Goal: Task Accomplishment & Management: Complete application form

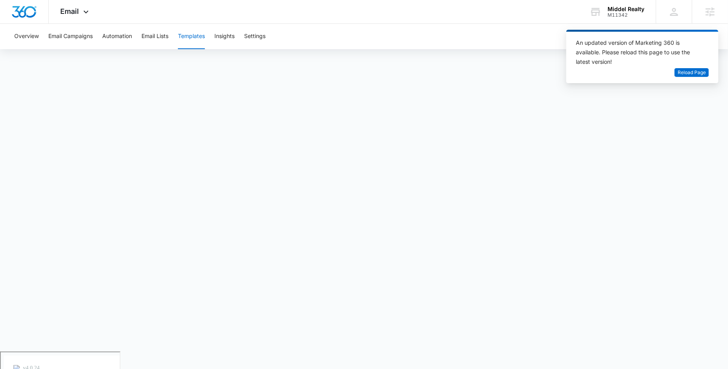
click at [455, 37] on div "Overview Email Campaigns Automation Email Lists Templates Insights Settings" at bounding box center [364, 36] width 709 height 25
click at [488, 33] on div "Overview Email Campaigns Automation Email Lists Templates Insights Settings" at bounding box center [364, 36] width 709 height 25
click at [695, 73] on span "Reload Page" at bounding box center [692, 73] width 28 height 8
drag, startPoint x: 570, startPoint y: 28, endPoint x: 566, endPoint y: 30, distance: 4.3
click at [570, 27] on div "Overview Email Campaigns Automation Email Lists Templates Insights Settings" at bounding box center [364, 36] width 709 height 25
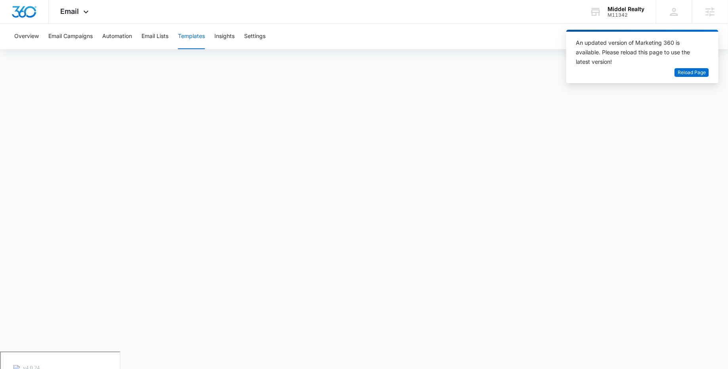
click at [560, 34] on div "Overview Email Campaigns Automation Email Lists Templates Insights Settings" at bounding box center [364, 36] width 709 height 25
click at [488, 35] on div "Overview Email Campaigns Automation Email Lists Templates Insights Settings" at bounding box center [364, 36] width 709 height 25
click at [571, 34] on div "An updated version of Marketing 360 is available. Please reload this page to us…" at bounding box center [643, 57] width 152 height 54
drag, startPoint x: 573, startPoint y: 34, endPoint x: 571, endPoint y: 69, distance: 35.0
click at [570, 69] on div "An updated version of Marketing 360 is available. Please reload this page to us…" at bounding box center [643, 57] width 152 height 54
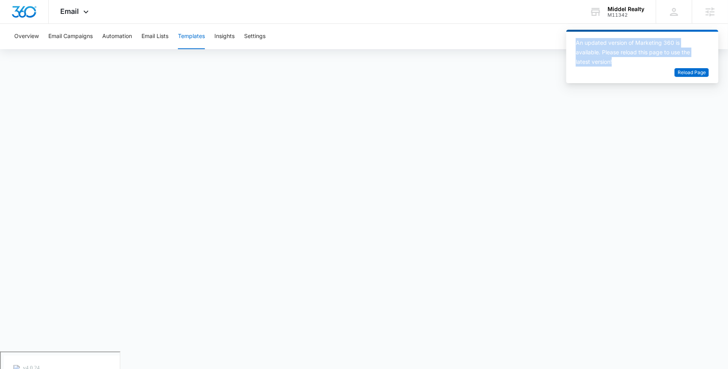
click at [628, 65] on div "An updated version of Marketing 360 is available. Please reload this page to us…" at bounding box center [638, 52] width 124 height 29
drag, startPoint x: 636, startPoint y: 67, endPoint x: 636, endPoint y: 77, distance: 10.3
click at [636, 77] on div "An updated version of Marketing 360 is available. Please reload this page to us…" at bounding box center [643, 57] width 152 height 54
click at [636, 67] on div "An updated version of Marketing 360 is available. Please reload this page to us…" at bounding box center [638, 53] width 124 height 30
click at [694, 75] on span "Reload Page" at bounding box center [692, 73] width 28 height 8
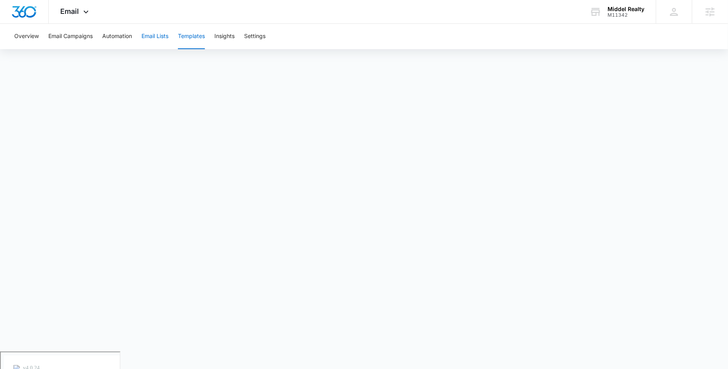
click at [150, 34] on button "Email Lists" at bounding box center [155, 36] width 27 height 25
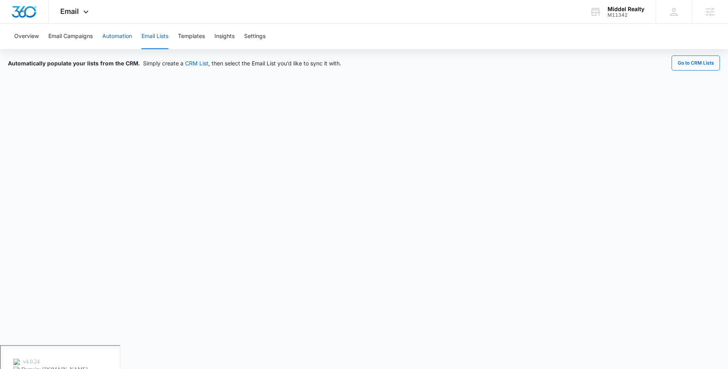
click at [117, 37] on button "Automation" at bounding box center [117, 36] width 30 height 25
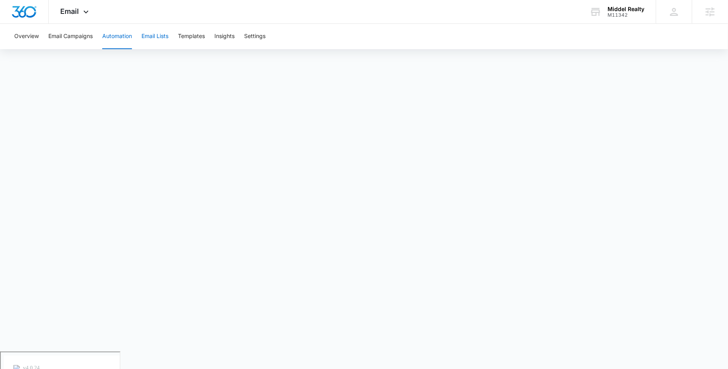
click at [152, 34] on button "Email Lists" at bounding box center [155, 36] width 27 height 25
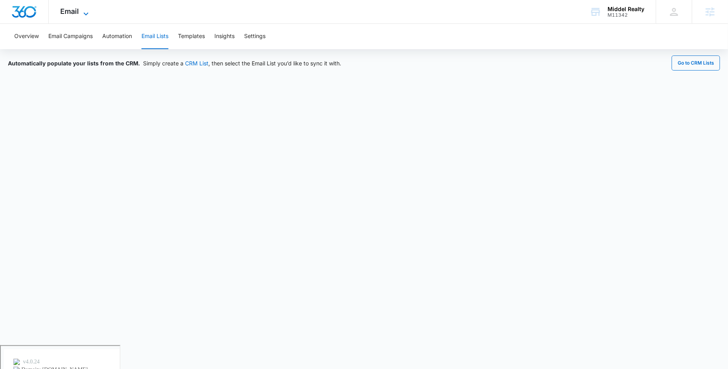
click at [86, 13] on icon at bounding box center [86, 14] width 10 height 10
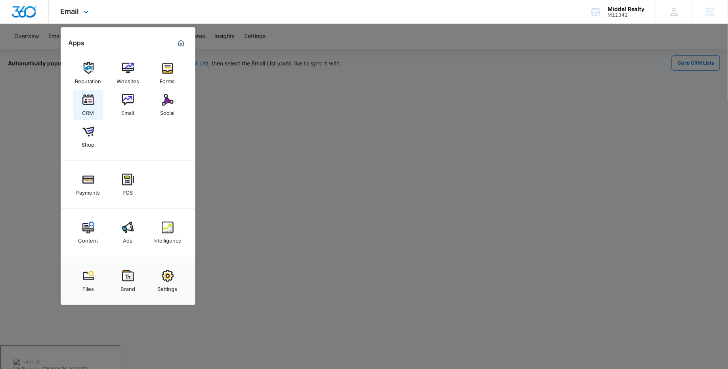
click at [87, 106] on div "CRM" at bounding box center [88, 111] width 12 height 10
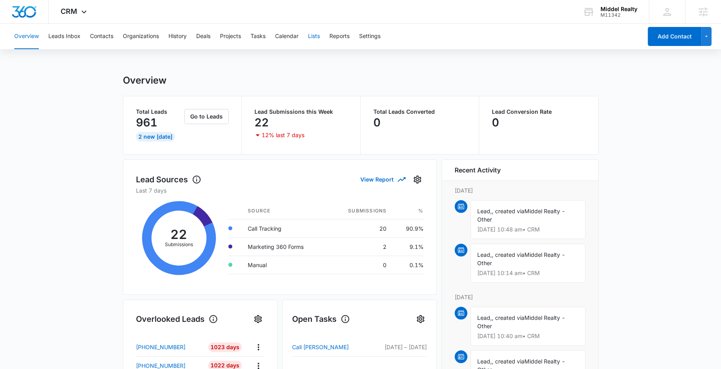
click at [320, 34] on button "Lists" at bounding box center [314, 36] width 12 height 25
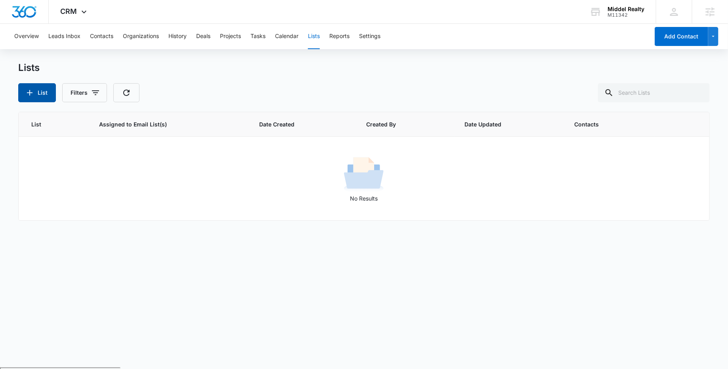
click at [40, 90] on button "List" at bounding box center [37, 92] width 38 height 19
click at [31, 92] on icon "button" at bounding box center [30, 93] width 10 height 10
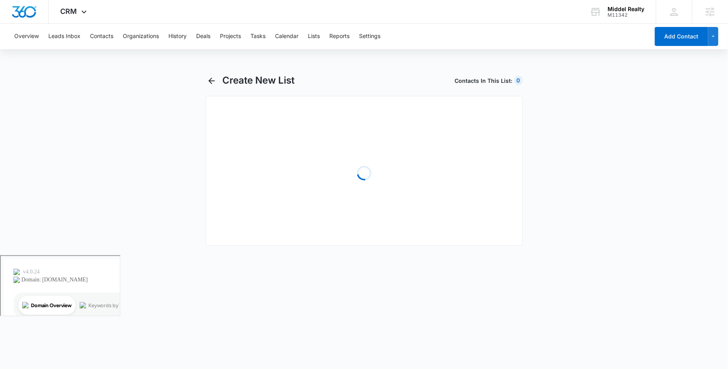
select select "31"
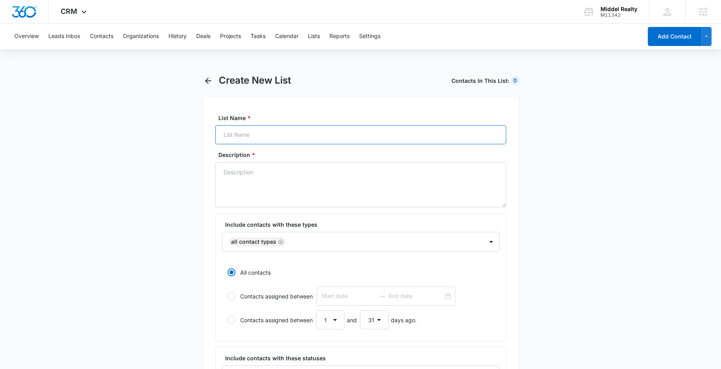
click at [272, 133] on input "List Name *" at bounding box center [360, 134] width 291 height 19
type input "Facebook Leads"
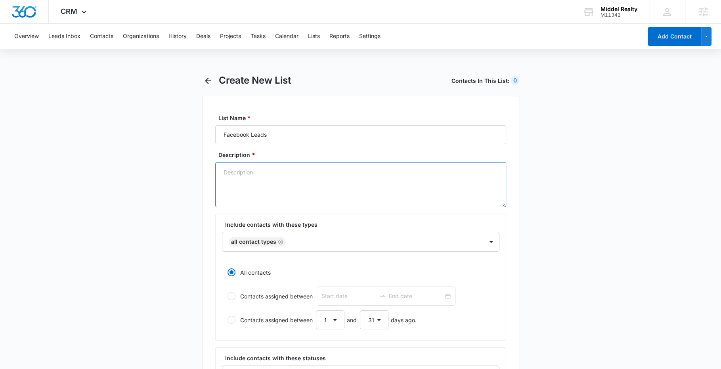
click at [270, 168] on textarea "Description *" at bounding box center [360, 184] width 291 height 45
type textarea "Facebook - Lead Gen"
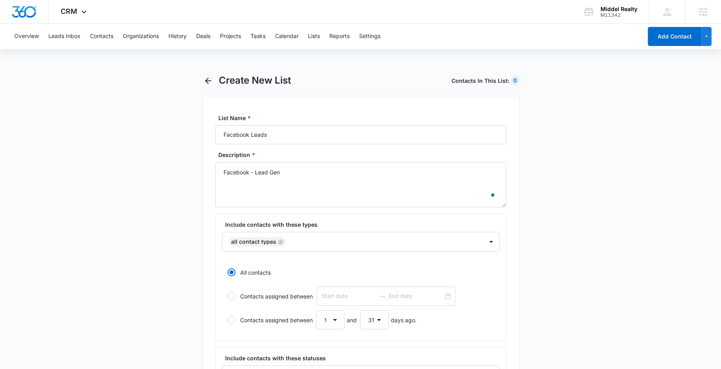
click at [158, 227] on main "Create New List Contacts In This List : 0 List Name * Facebook Leads Descriptio…" at bounding box center [360, 353] width 721 height 556
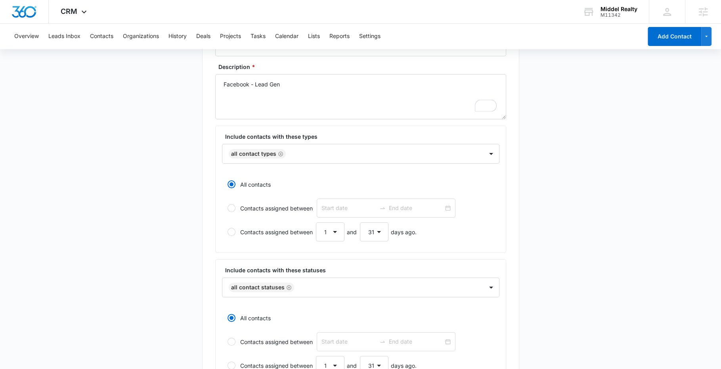
scroll to position [113, 0]
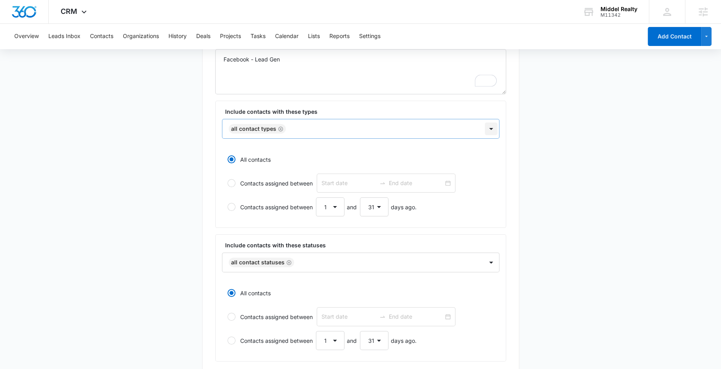
click at [493, 127] on div at bounding box center [491, 129] width 13 height 13
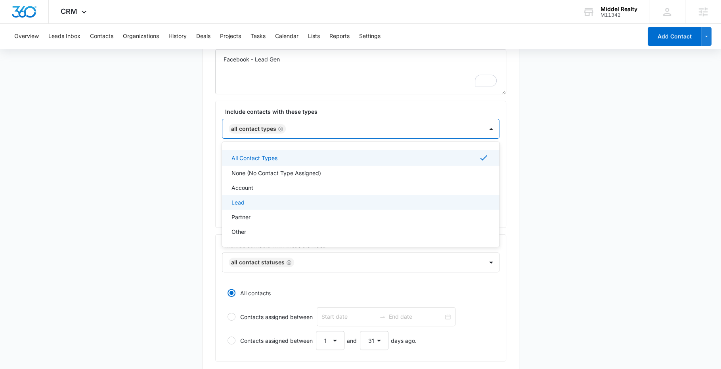
click at [257, 198] on div "Lead" at bounding box center [360, 202] width 257 height 8
click at [280, 126] on icon "Remove All Contact Types" at bounding box center [280, 128] width 5 height 5
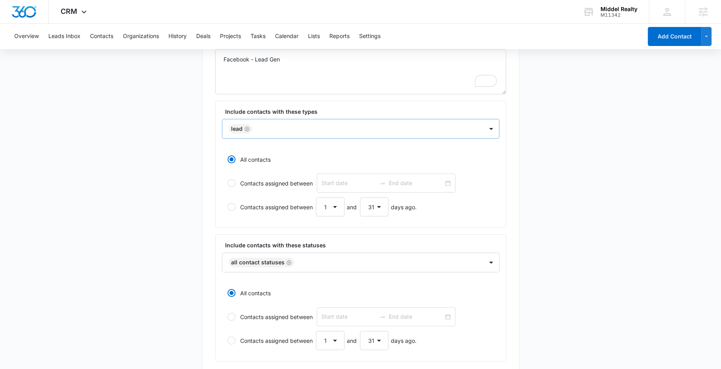
click at [538, 159] on main "Create New List Contacts In This List : 1 List Name * Facebook Leads Descriptio…" at bounding box center [360, 240] width 721 height 556
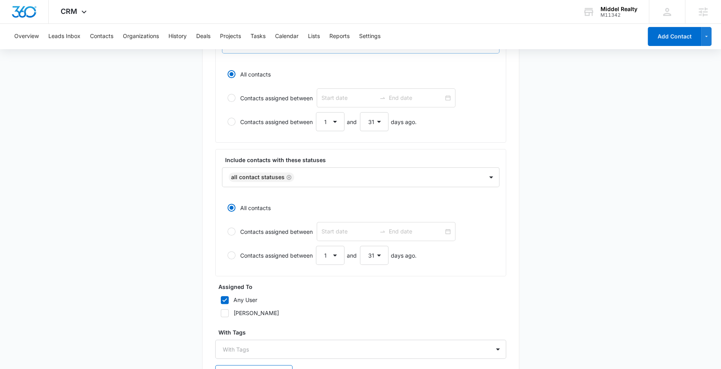
scroll to position [209, 0]
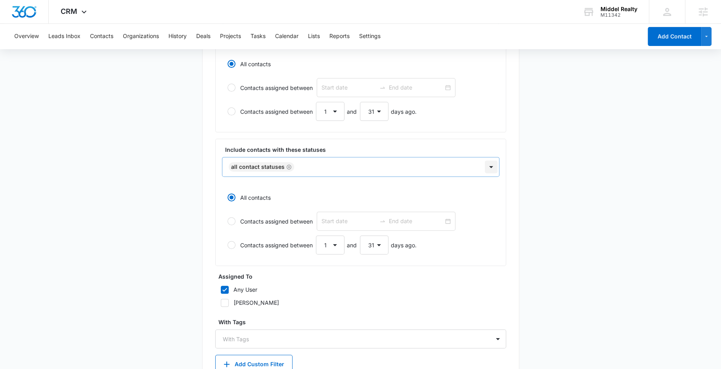
click at [493, 165] on div at bounding box center [491, 167] width 13 height 13
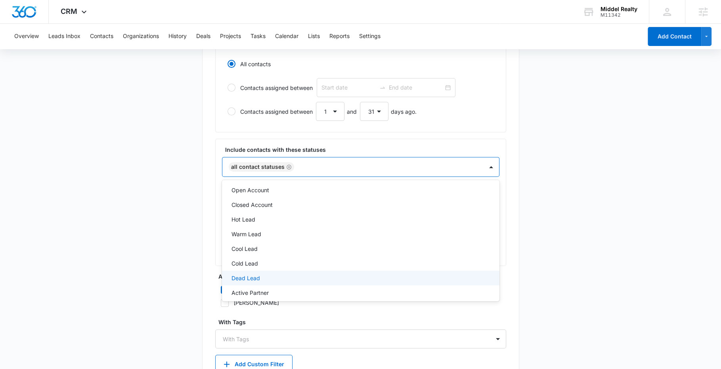
scroll to position [0, 0]
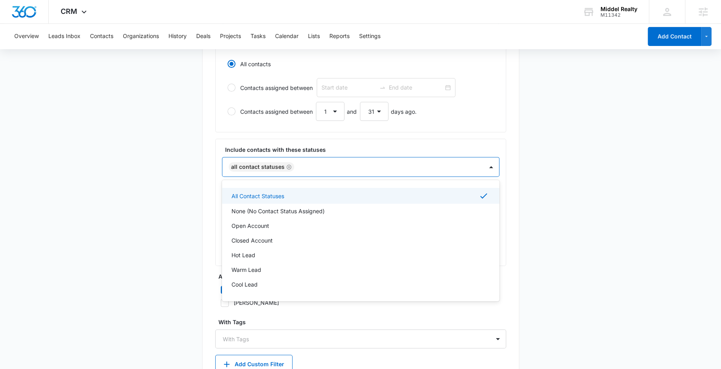
click at [594, 157] on main "Create New List Contacts In This List : 1 List Name * Facebook Leads Descriptio…" at bounding box center [360, 144] width 721 height 556
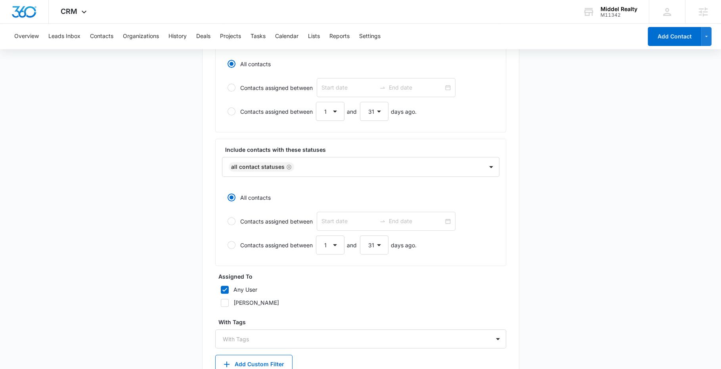
click at [156, 196] on main "Create New List Contacts In This List : 1 List Name * Facebook Leads Descriptio…" at bounding box center [360, 144] width 721 height 556
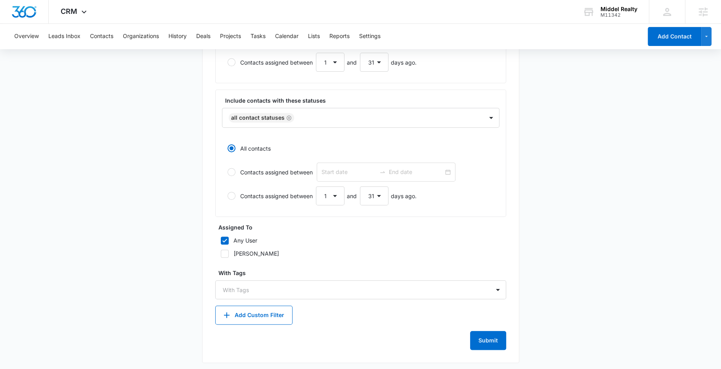
scroll to position [259, 0]
click at [494, 337] on button "Submit" at bounding box center [488, 339] width 36 height 19
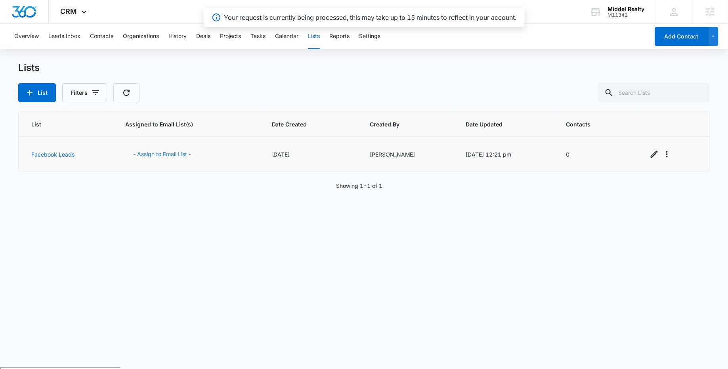
click at [159, 151] on button "- Assign to Email List -" at bounding box center [163, 154] width 74 height 19
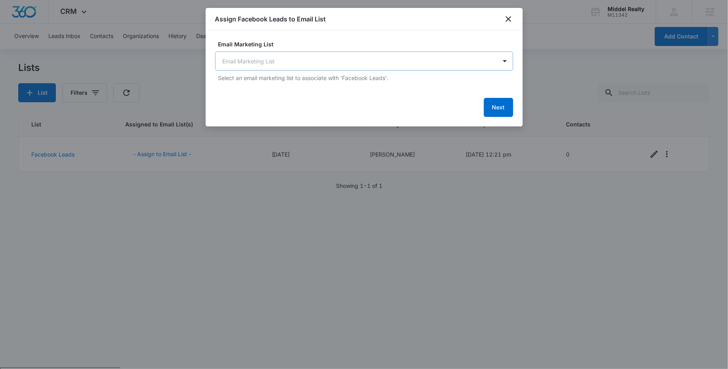
click at [371, 63] on body "CRM Apps Reputation Websites Forms CRM Email Social Shop Payments POS Content A…" at bounding box center [364, 215] width 728 height 431
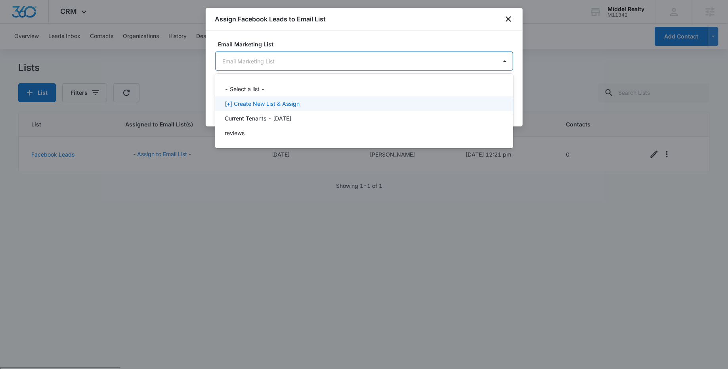
click at [320, 105] on div "[+] Create New List & Assign" at bounding box center [364, 104] width 278 height 8
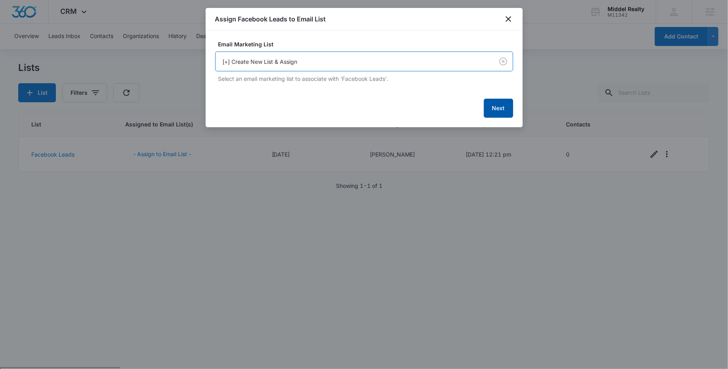
click at [508, 109] on button "Next" at bounding box center [498, 108] width 29 height 19
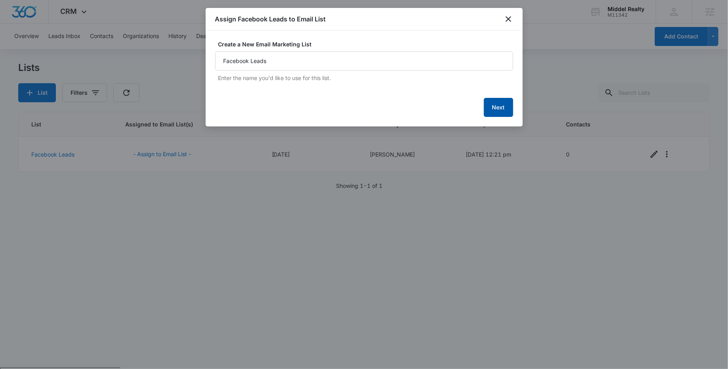
click at [502, 112] on button "Next" at bounding box center [498, 107] width 29 height 19
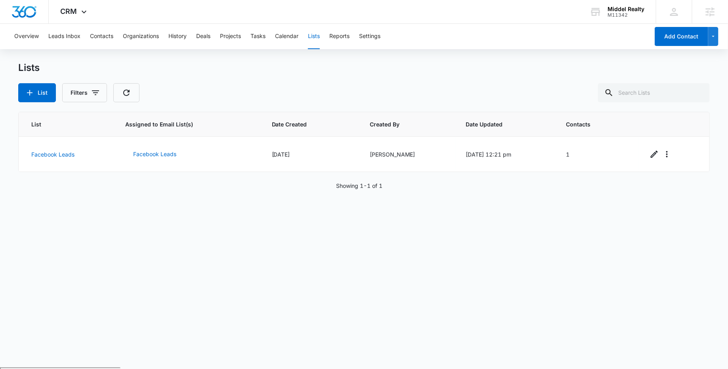
click at [400, 78] on div "Lists List Filters" at bounding box center [364, 82] width 692 height 40
click at [84, 11] on icon at bounding box center [84, 14] width 10 height 10
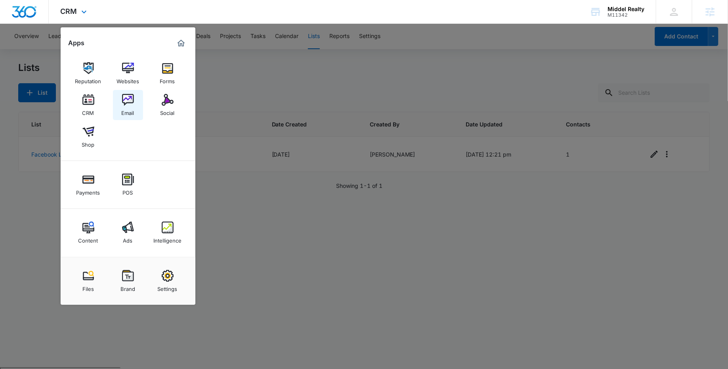
click at [130, 103] on img at bounding box center [128, 100] width 12 height 12
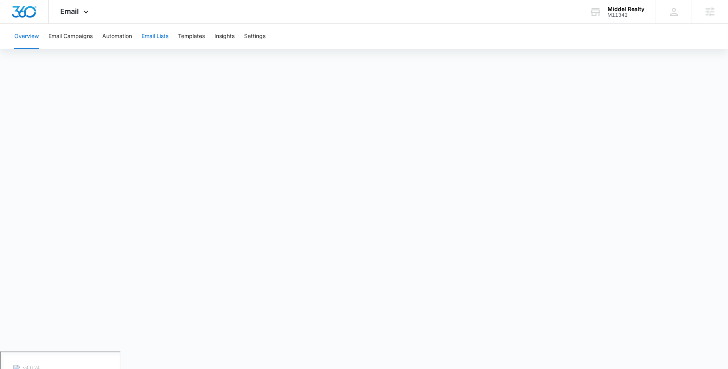
click at [155, 44] on button "Email Lists" at bounding box center [155, 36] width 27 height 25
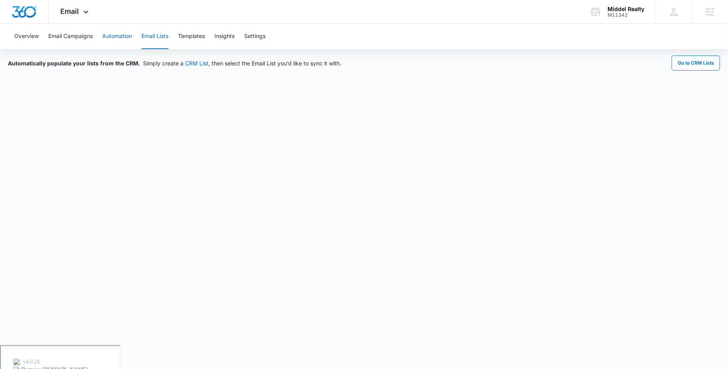
click at [111, 33] on button "Automation" at bounding box center [117, 36] width 30 height 25
